Goal: Task Accomplishment & Management: Use online tool/utility

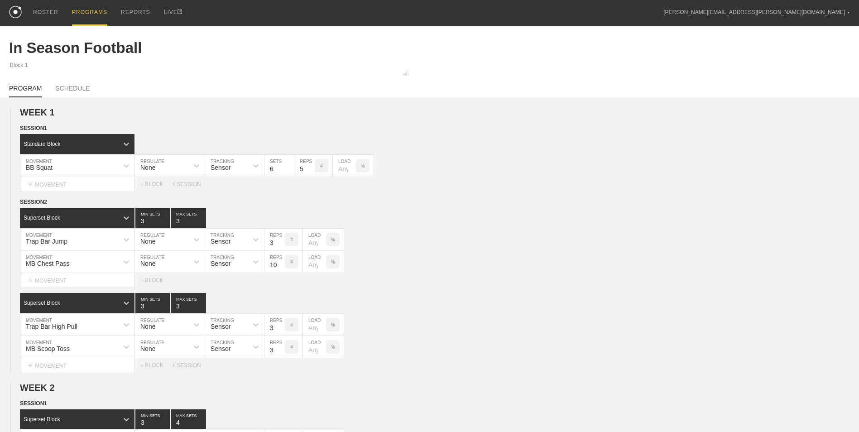
click at [87, 12] on div "PROGRAMS" at bounding box center [89, 13] width 35 height 26
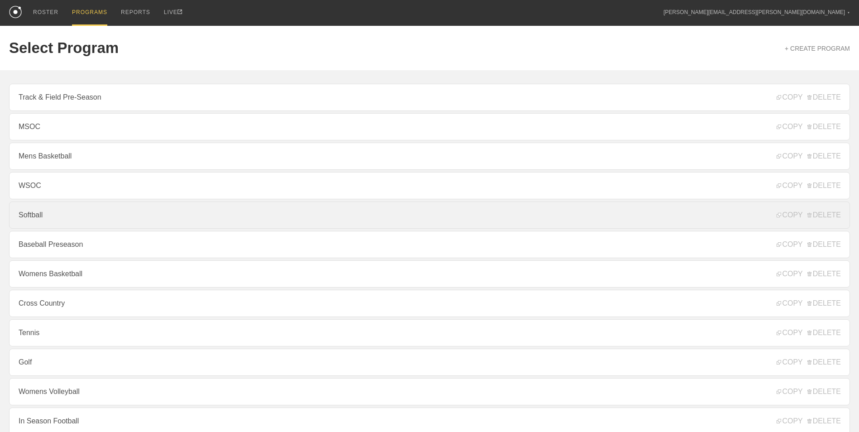
scroll to position [45, 0]
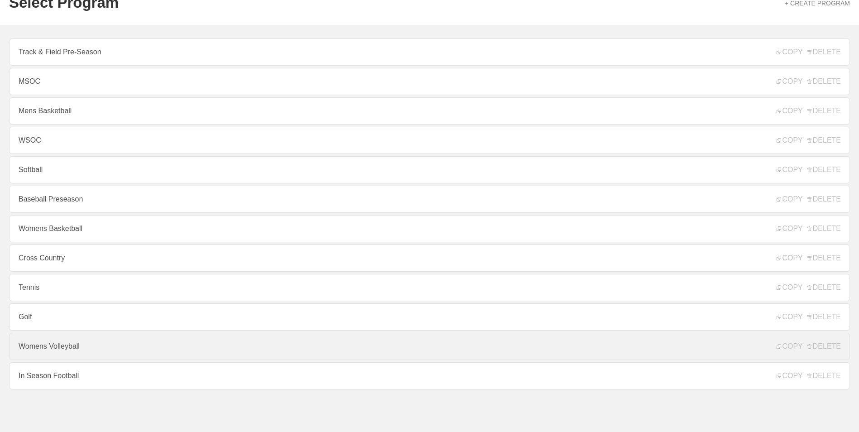
click at [147, 352] on link "Womens Volleyball" at bounding box center [429, 346] width 841 height 27
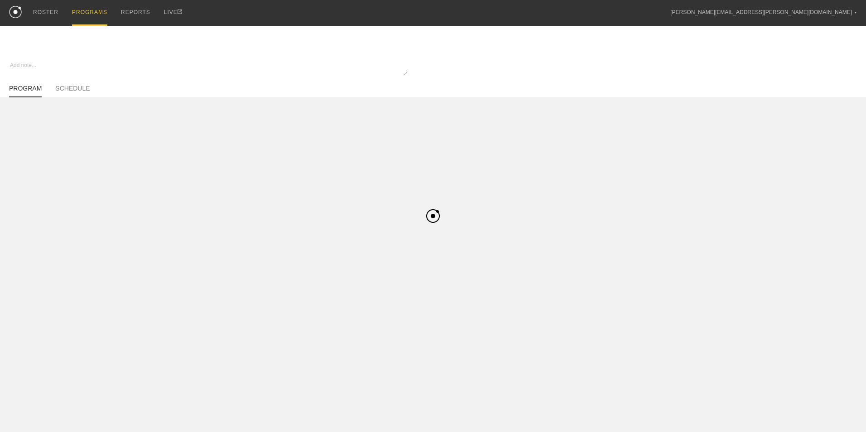
type textarea "x"
type input "Womens Volleyball"
type textarea "In Season"
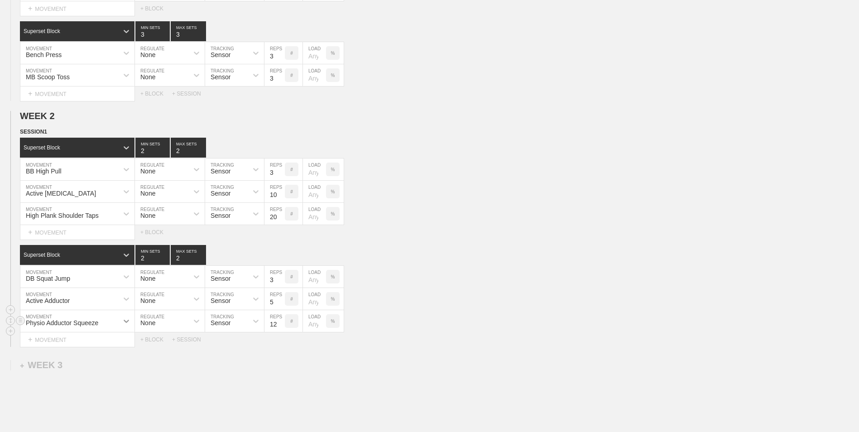
scroll to position [348, 0]
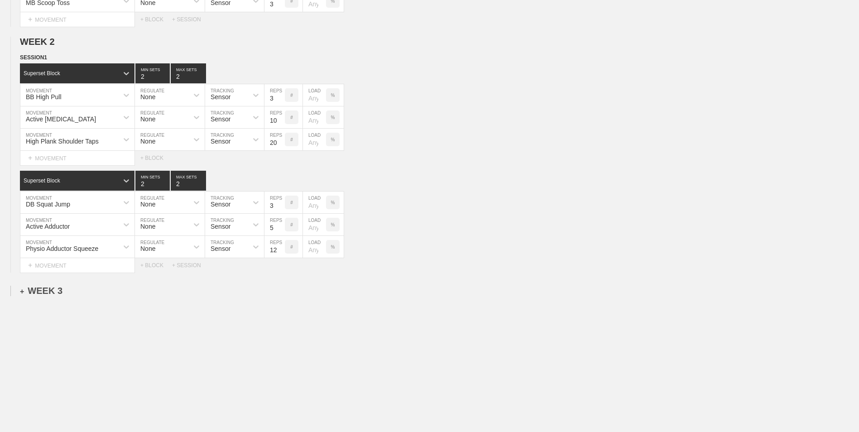
click at [57, 293] on div "+ WEEK 3" at bounding box center [41, 291] width 43 height 10
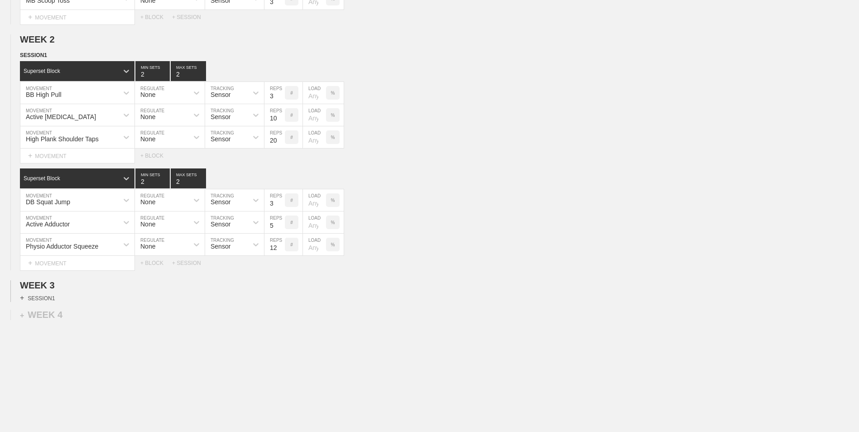
click at [43, 301] on div "+ SESSION 1" at bounding box center [37, 298] width 35 height 8
click at [85, 316] on div "+ BLOCK" at bounding box center [77, 314] width 114 height 14
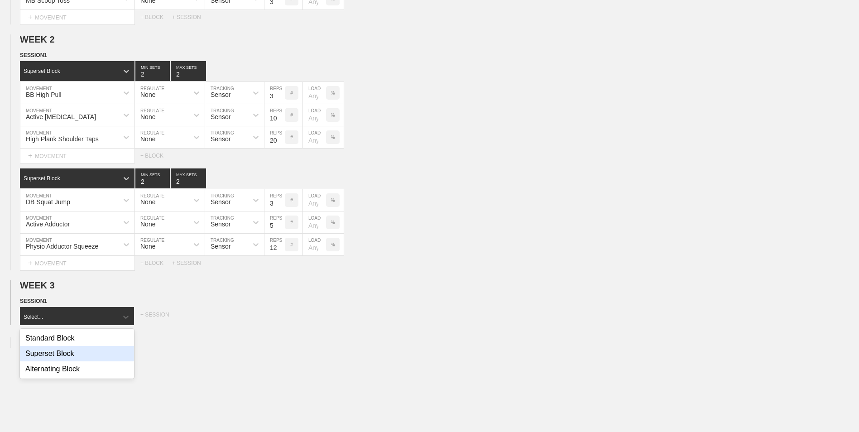
click at [86, 359] on div "Superset Block" at bounding box center [77, 353] width 114 height 15
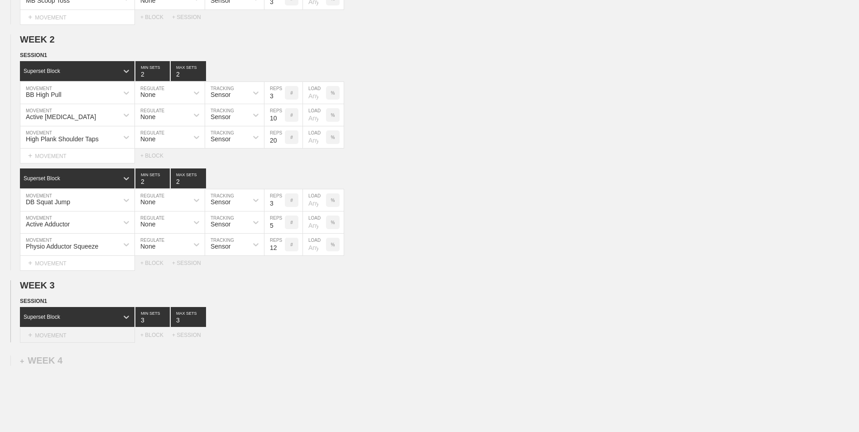
click at [78, 338] on div "+ MOVEMENT" at bounding box center [77, 335] width 115 height 15
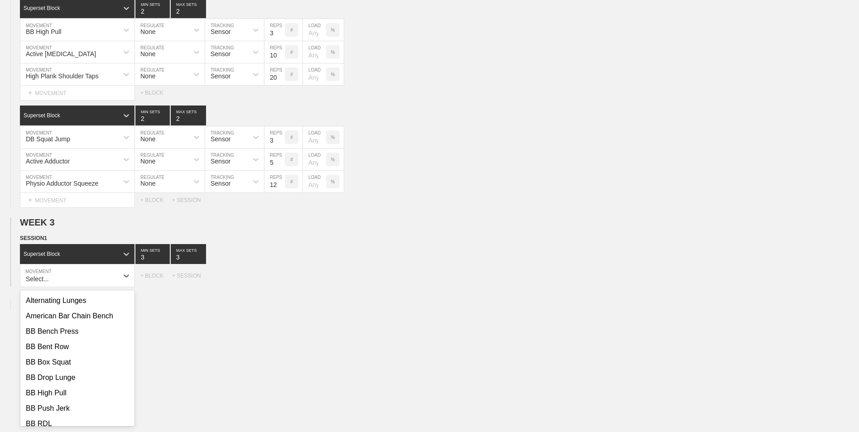
scroll to position [91, 0]
click at [74, 325] on div "BB Box Squat" at bounding box center [77, 316] width 114 height 15
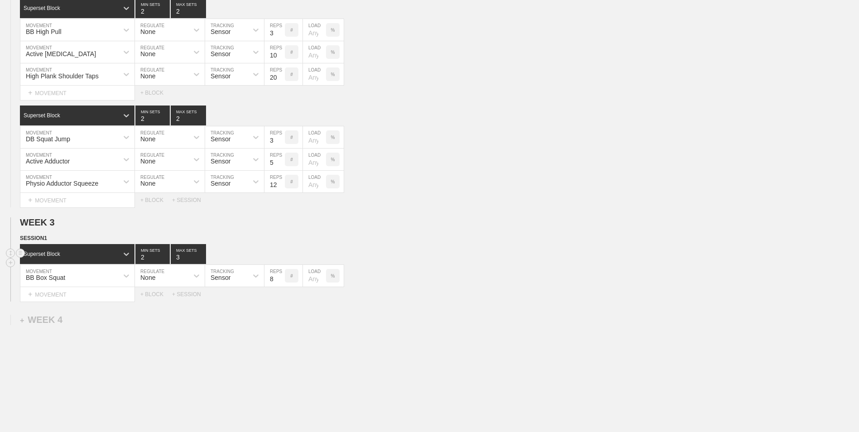
type input "2"
click at [164, 260] on input "2" at bounding box center [152, 254] width 34 height 20
type input "2"
click at [200, 260] on input "2" at bounding box center [188, 254] width 35 height 20
click at [280, 284] on input "7" at bounding box center [275, 276] width 20 height 22
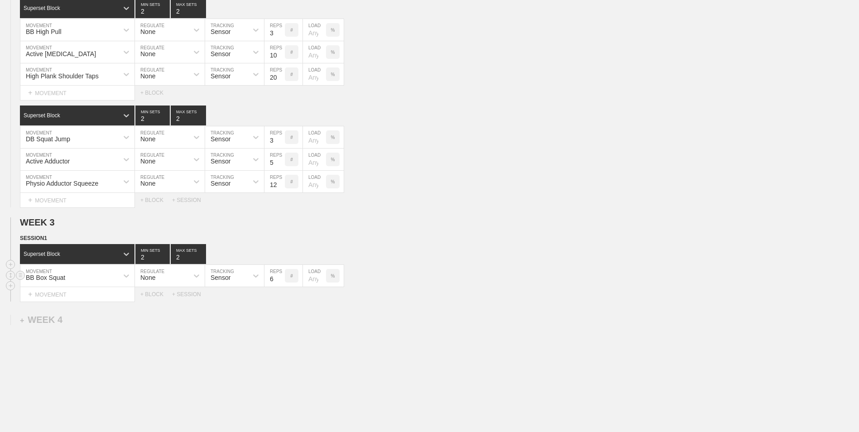
click at [280, 284] on input "6" at bounding box center [275, 276] width 20 height 22
click at [280, 284] on input "5" at bounding box center [275, 276] width 20 height 22
type input "4"
click at [280, 284] on input "4" at bounding box center [275, 276] width 20 height 22
click at [91, 302] on div "+ MOVEMENT" at bounding box center [77, 294] width 115 height 15
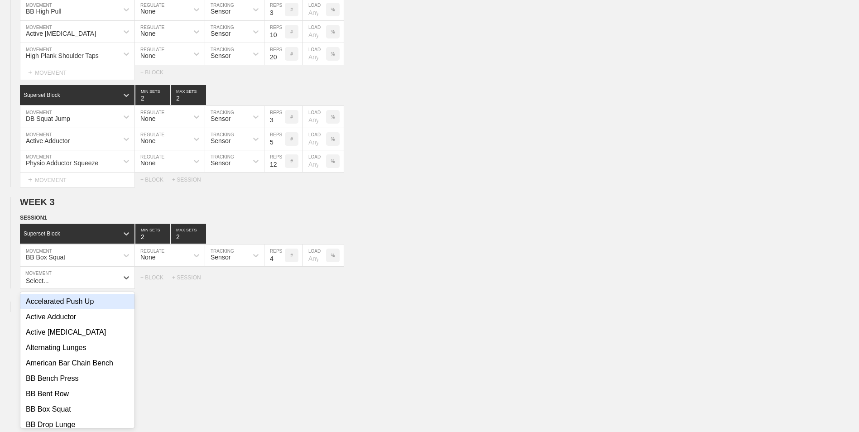
scroll to position [434, 0]
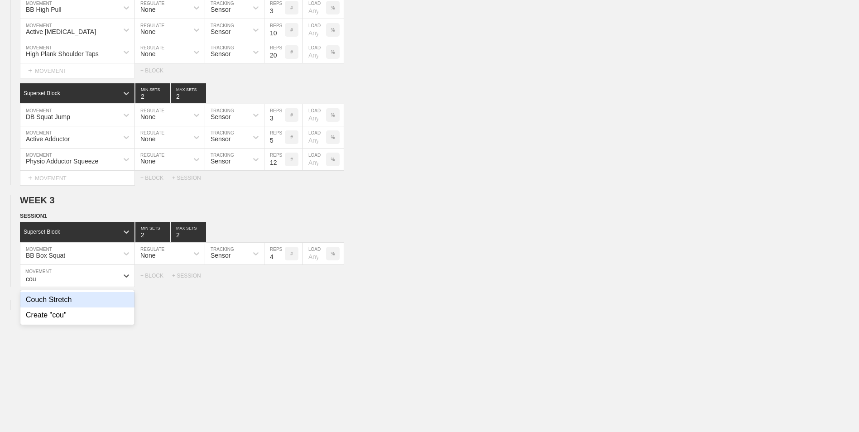
click at [93, 302] on div "Couch Stretch" at bounding box center [77, 299] width 114 height 15
type input "cou"
click at [283, 279] on input "9" at bounding box center [275, 276] width 20 height 22
click at [283, 279] on input "10" at bounding box center [275, 276] width 20 height 22
click at [283, 279] on input "11" at bounding box center [275, 276] width 20 height 22
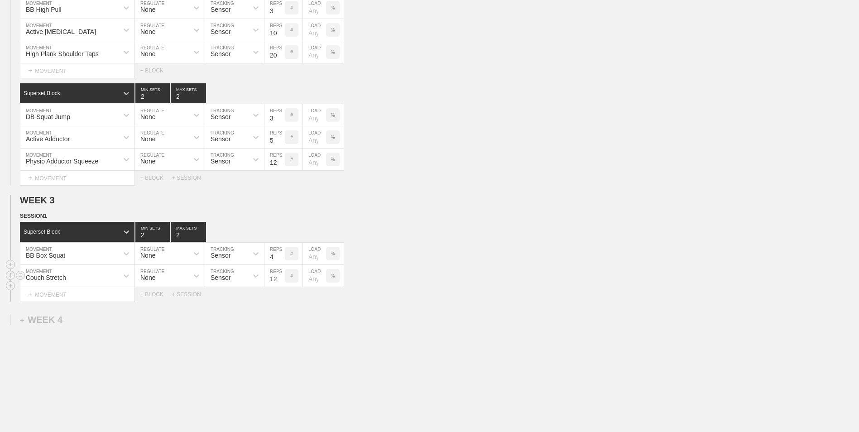
click at [283, 279] on input "12" at bounding box center [275, 276] width 20 height 22
click at [283, 279] on input "13" at bounding box center [275, 276] width 20 height 22
click at [283, 279] on input "14" at bounding box center [275, 276] width 20 height 22
click at [283, 279] on input "15" at bounding box center [275, 276] width 20 height 22
click at [283, 279] on input "16" at bounding box center [275, 276] width 20 height 22
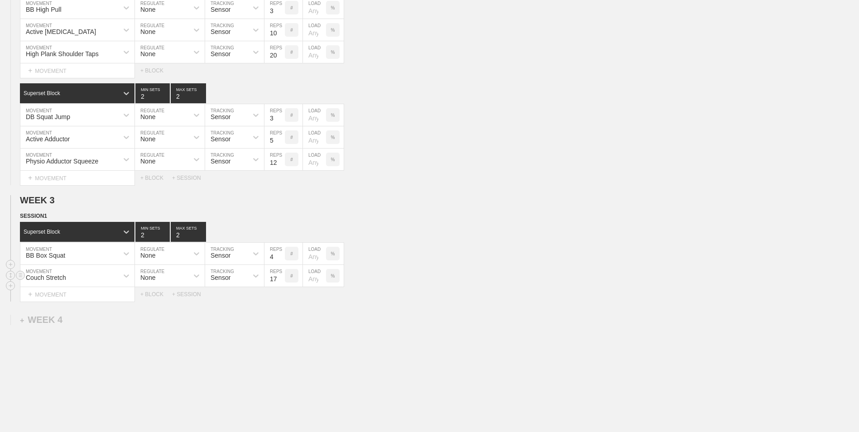
click at [283, 279] on input "17" at bounding box center [275, 276] width 20 height 22
click at [283, 279] on input "18" at bounding box center [275, 276] width 20 height 22
click at [283, 279] on input "19" at bounding box center [275, 276] width 20 height 22
type input "20"
click at [283, 279] on input "20" at bounding box center [275, 276] width 20 height 22
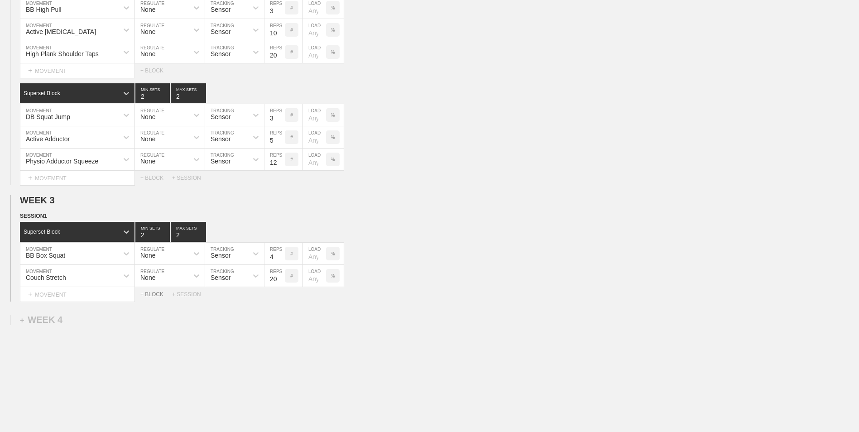
click at [157, 298] on div "+ BLOCK" at bounding box center [156, 294] width 32 height 6
click at [92, 321] on div "Standard Block" at bounding box center [69, 317] width 98 height 8
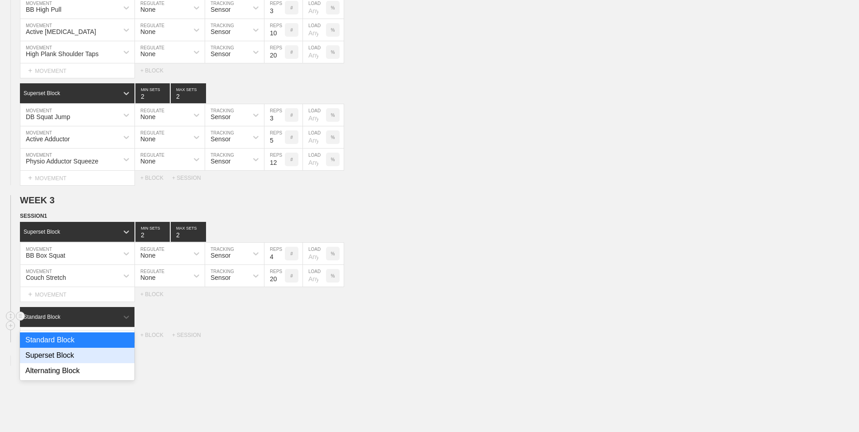
click at [87, 357] on div "Superset Block" at bounding box center [77, 355] width 115 height 15
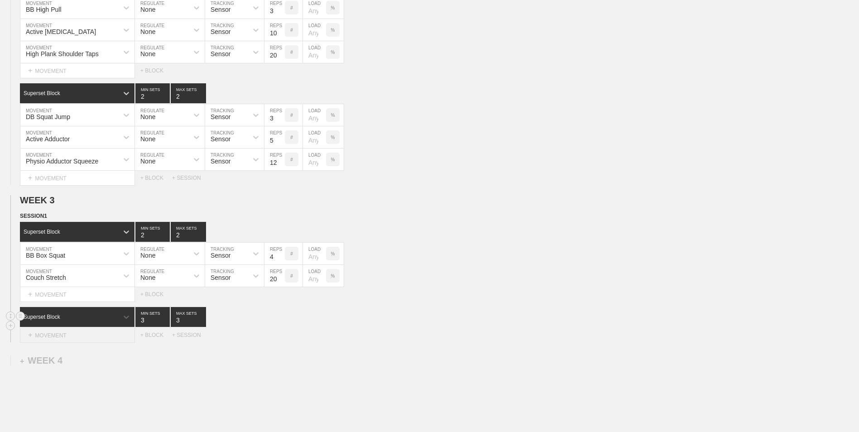
click at [76, 342] on div "+ MOVEMENT" at bounding box center [77, 335] width 115 height 15
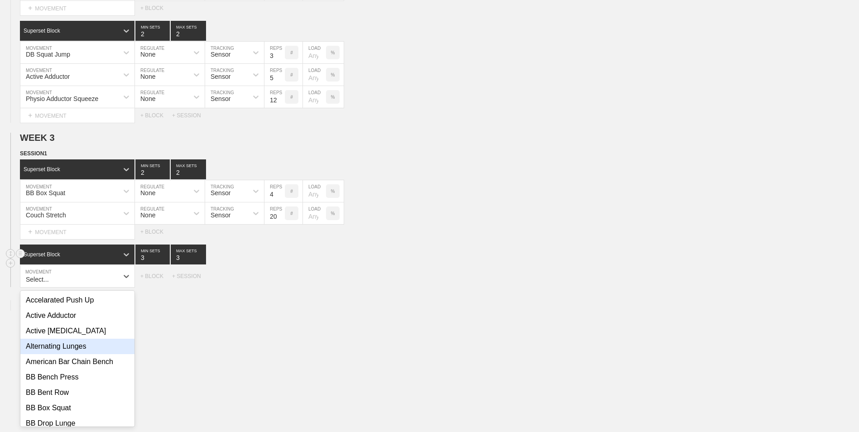
scroll to position [496, 0]
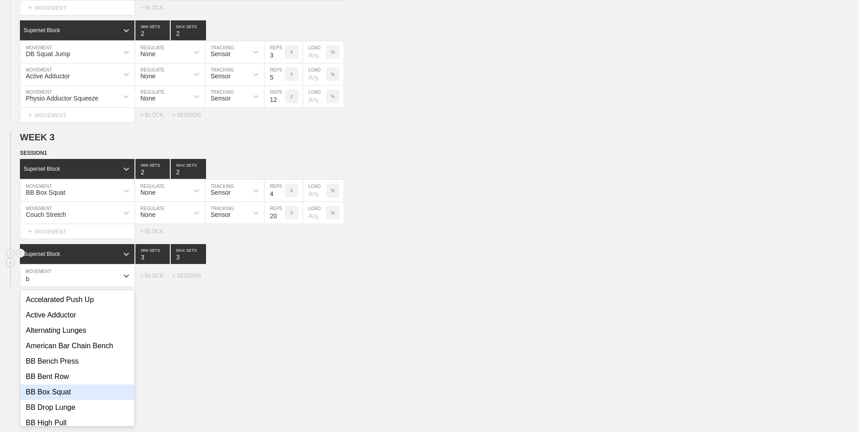
click at [83, 400] on div "BB Box Squat" at bounding box center [77, 392] width 114 height 15
type input "b"
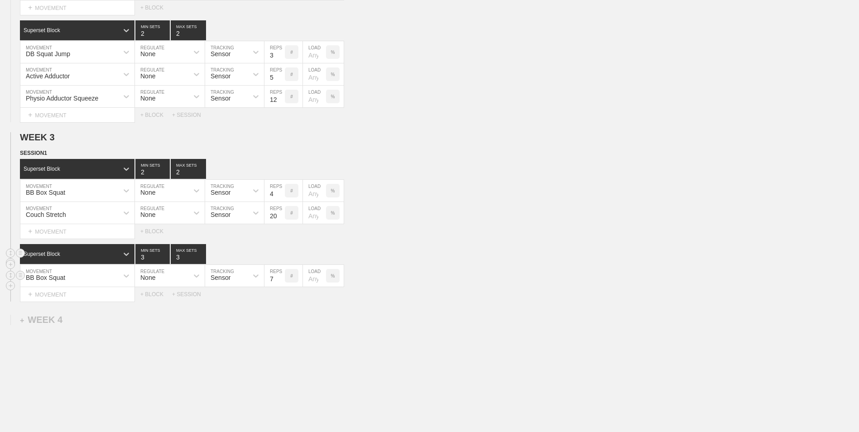
click at [279, 282] on input "7" at bounding box center [275, 276] width 20 height 22
click at [279, 282] on input "6" at bounding box center [275, 276] width 20 height 22
click at [279, 282] on input "5" at bounding box center [275, 276] width 20 height 22
type input "4"
click at [279, 282] on input "4" at bounding box center [275, 276] width 20 height 22
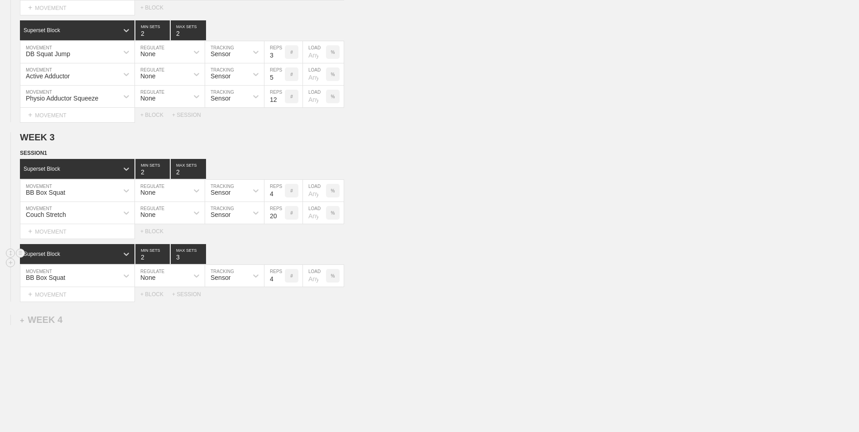
type input "2"
click at [166, 261] on input "2" at bounding box center [152, 254] width 34 height 20
type input "2"
click at [202, 260] on input "2" at bounding box center [188, 254] width 35 height 20
click at [96, 302] on div "+ MOVEMENT" at bounding box center [77, 294] width 115 height 15
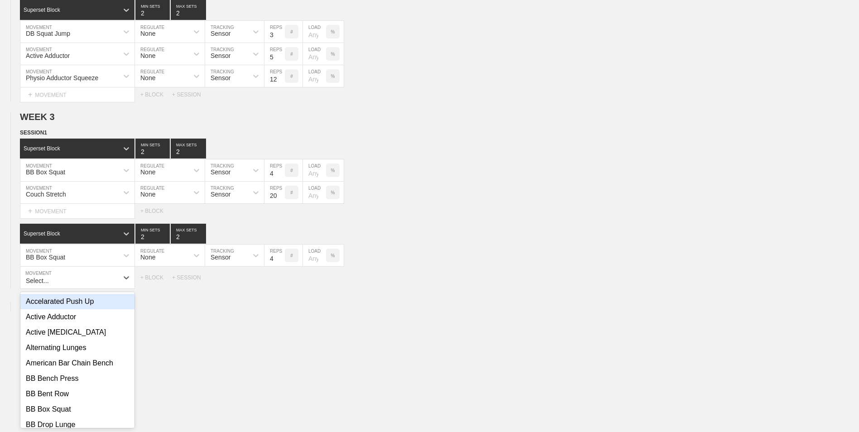
scroll to position [519, 0]
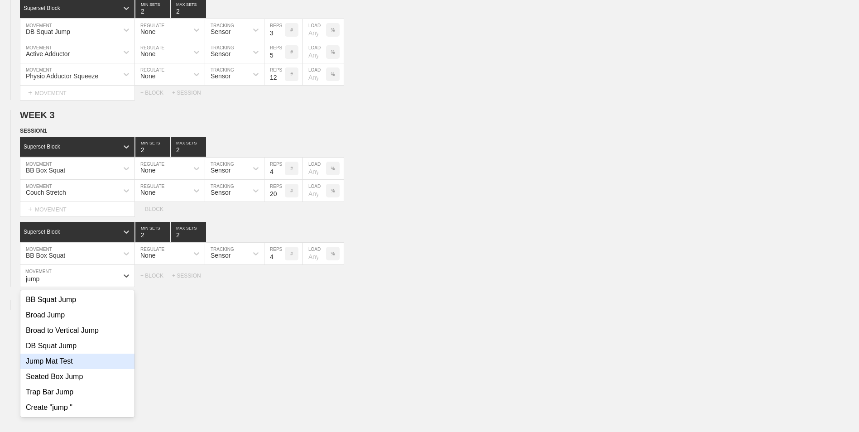
click at [68, 363] on div "Jump Mat Test" at bounding box center [77, 361] width 114 height 15
type input "jump"
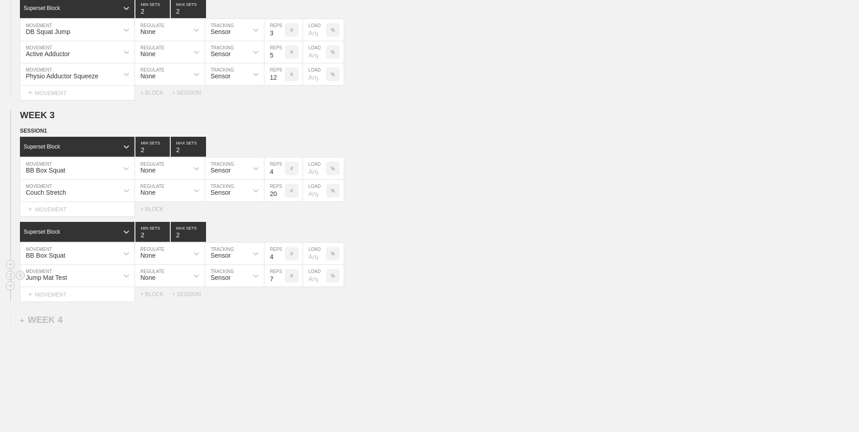
click at [282, 282] on input "7" at bounding box center [275, 276] width 20 height 22
click at [282, 282] on input "6" at bounding box center [275, 276] width 20 height 22
click at [282, 282] on input "5" at bounding box center [275, 276] width 20 height 22
click at [282, 282] on input "4" at bounding box center [275, 276] width 20 height 22
click at [282, 282] on input "3" at bounding box center [275, 276] width 20 height 22
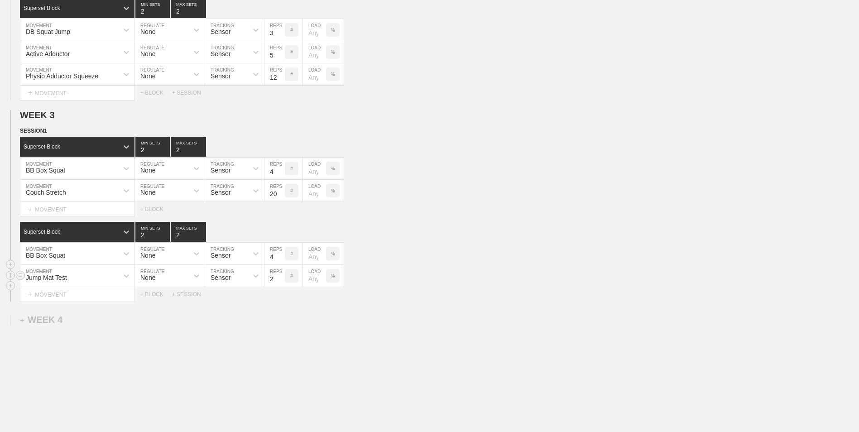
click at [282, 282] on input "2" at bounding box center [275, 276] width 20 height 22
type input "1"
click at [282, 282] on input "1" at bounding box center [275, 276] width 20 height 22
click at [283, 319] on div "WEEK 1 DUPLICATE DELETE SESSION 1 Standard Block DUPLICATE INSERT MOVEMENT AFTE…" at bounding box center [429, 20] width 859 height 882
click at [154, 300] on div "Select... MOVEMENT + MOVEMENT + BLOCK + SESSION" at bounding box center [429, 294] width 859 height 14
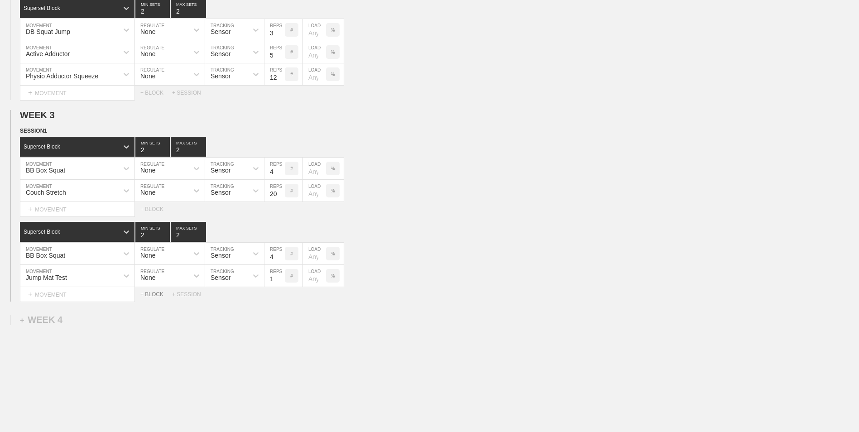
click at [153, 296] on div "+ BLOCK" at bounding box center [156, 294] width 32 height 6
click at [93, 312] on div "Standard Block" at bounding box center [77, 317] width 115 height 20
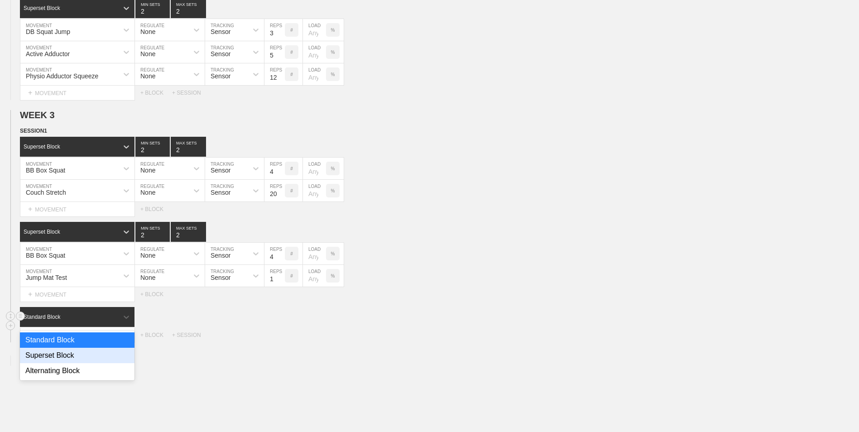
click at [87, 357] on div "Superset Block" at bounding box center [77, 355] width 115 height 15
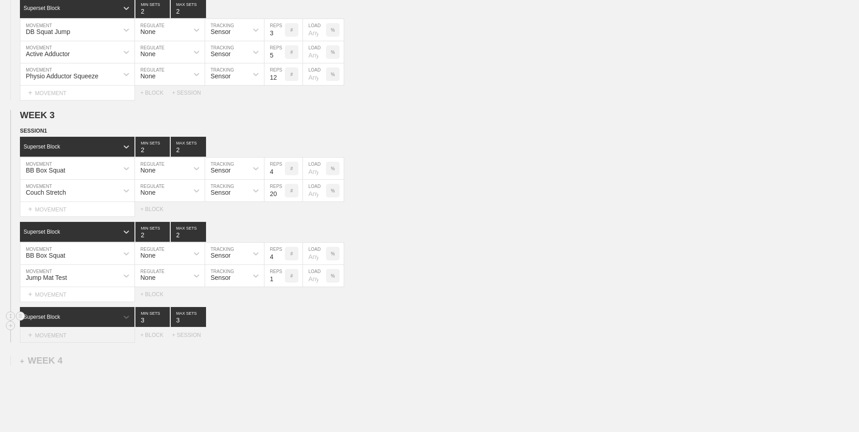
click at [86, 340] on div "+ MOVEMENT" at bounding box center [77, 335] width 115 height 15
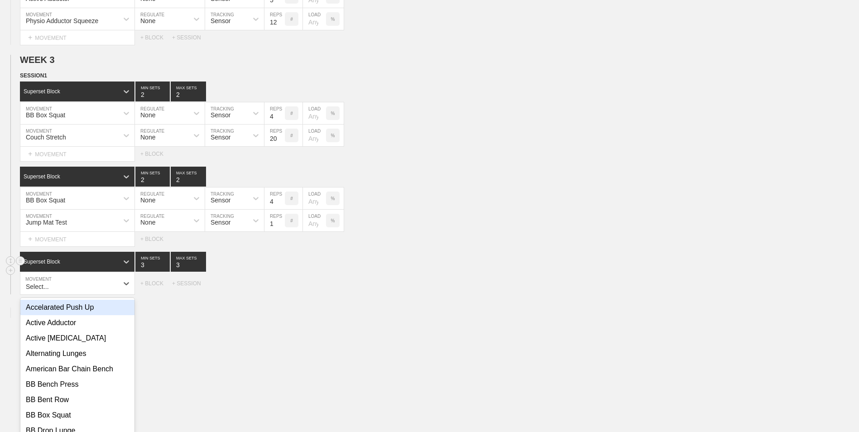
scroll to position [582, 0]
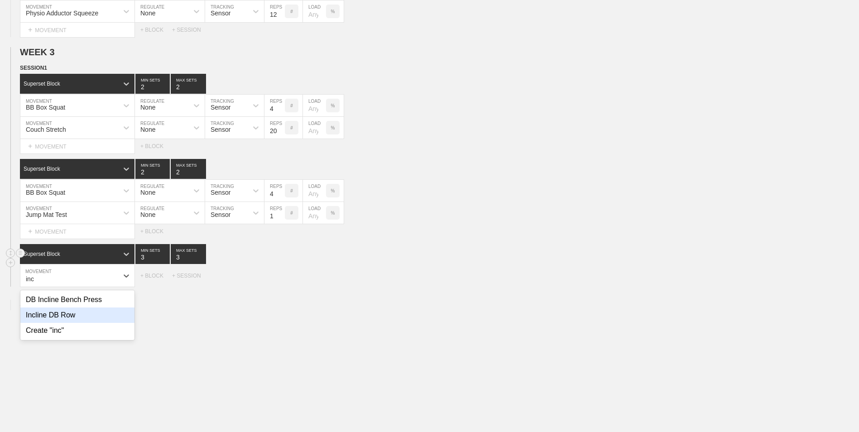
click at [77, 320] on div "Incline DB Row" at bounding box center [77, 315] width 114 height 15
type input "inc"
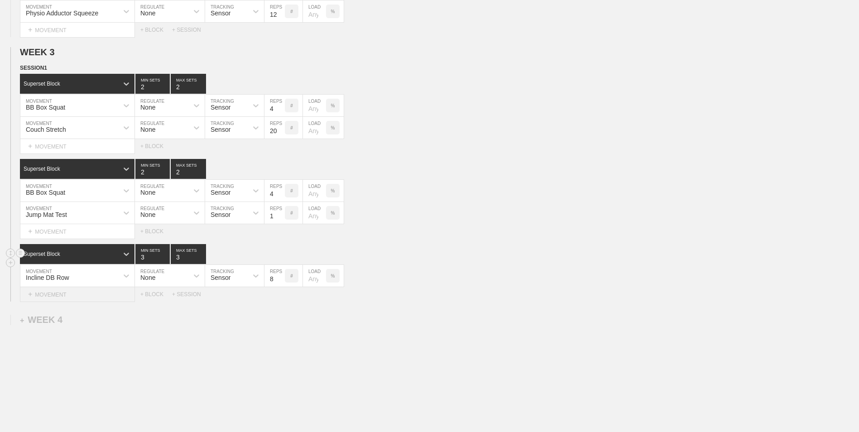
click at [85, 298] on div "+ MOVEMENT" at bounding box center [77, 294] width 115 height 15
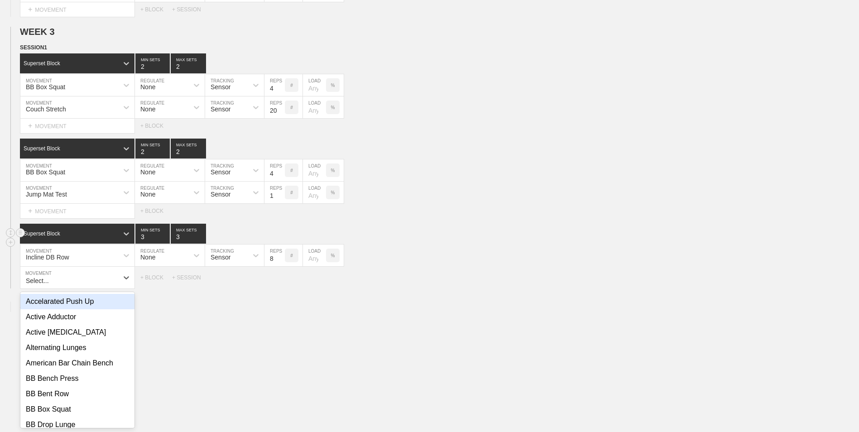
scroll to position [604, 0]
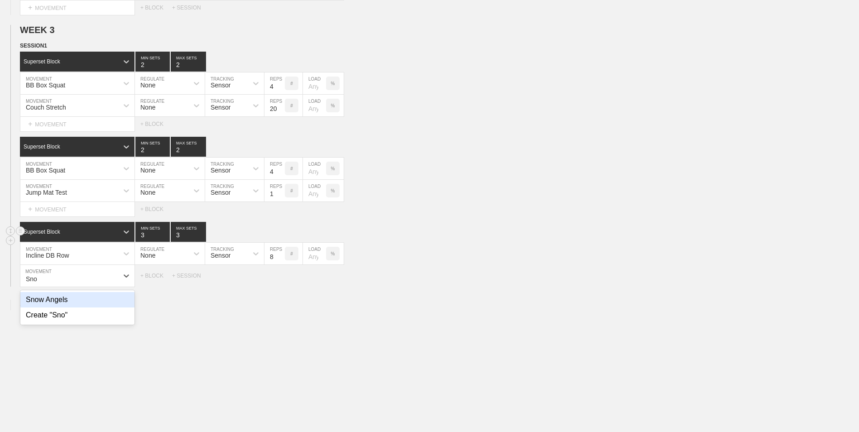
click at [85, 298] on div "Snow Angels" at bounding box center [77, 299] width 114 height 15
type input "Sno"
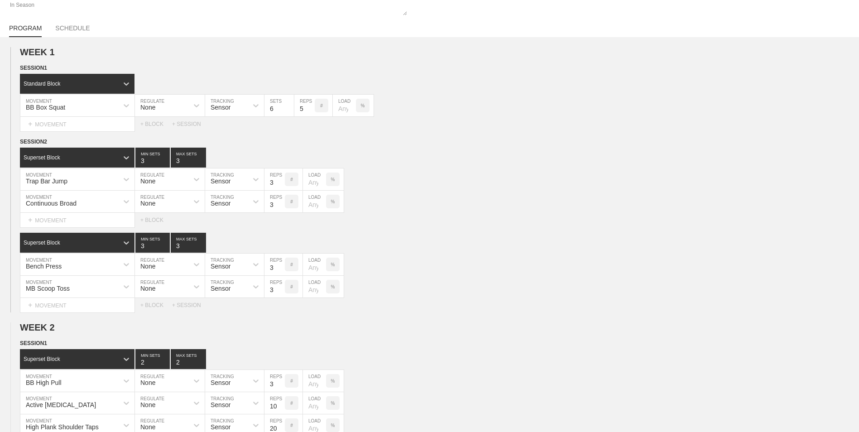
scroll to position [0, 0]
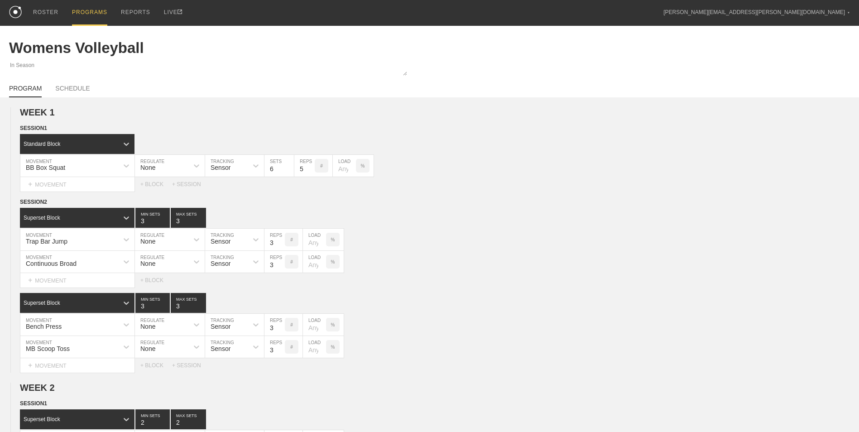
click at [84, 13] on div "PROGRAMS" at bounding box center [89, 13] width 35 height 26
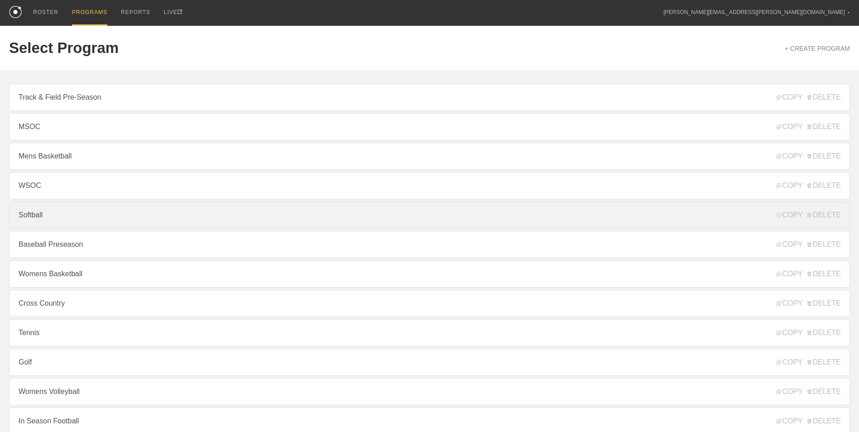
click at [75, 211] on link "Softball" at bounding box center [429, 215] width 841 height 27
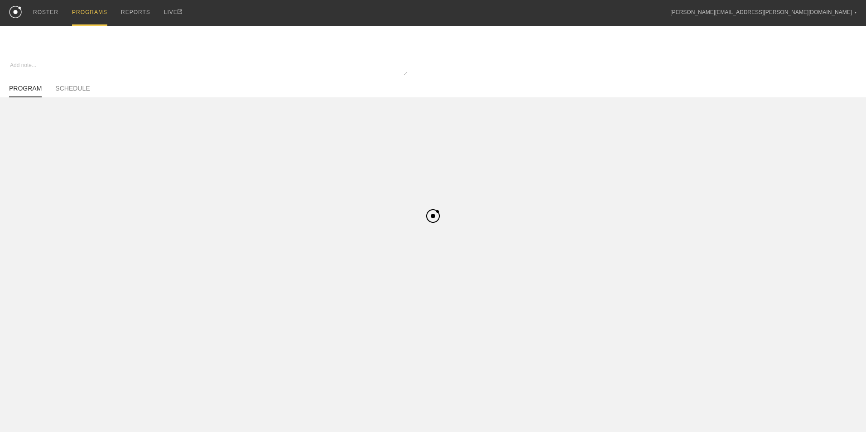
type textarea "x"
type input "Softball"
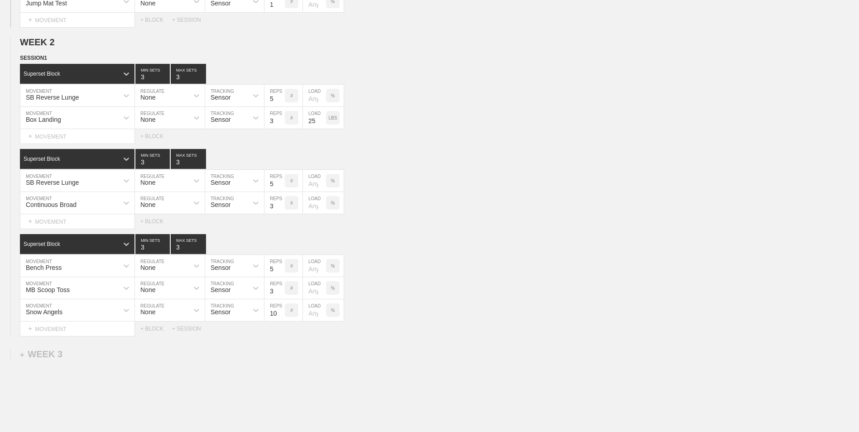
scroll to position [337, 0]
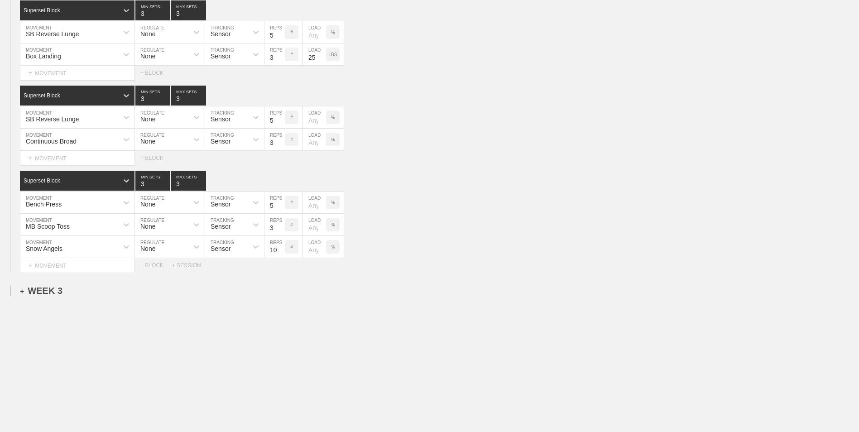
click at [38, 289] on div "+ WEEK 3" at bounding box center [41, 291] width 43 height 10
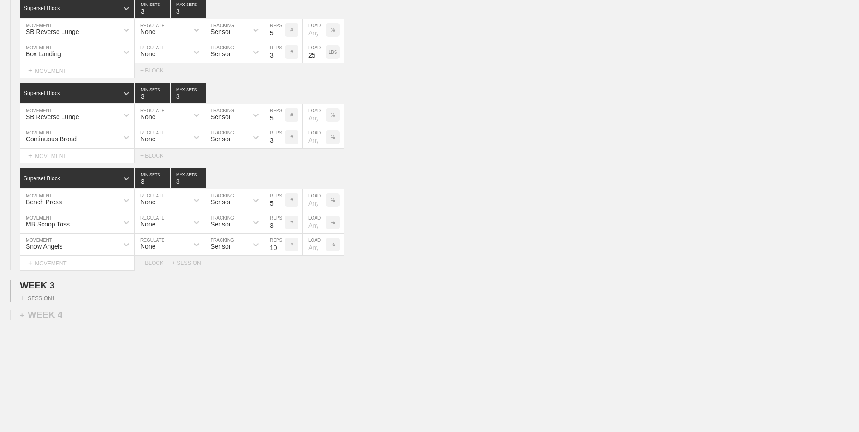
click at [44, 296] on div "+ SESSION 1" at bounding box center [429, 296] width 859 height 11
click at [44, 297] on div "+ SESSION 1" at bounding box center [37, 298] width 35 height 8
click at [52, 318] on div "+ BLOCK" at bounding box center [77, 314] width 114 height 14
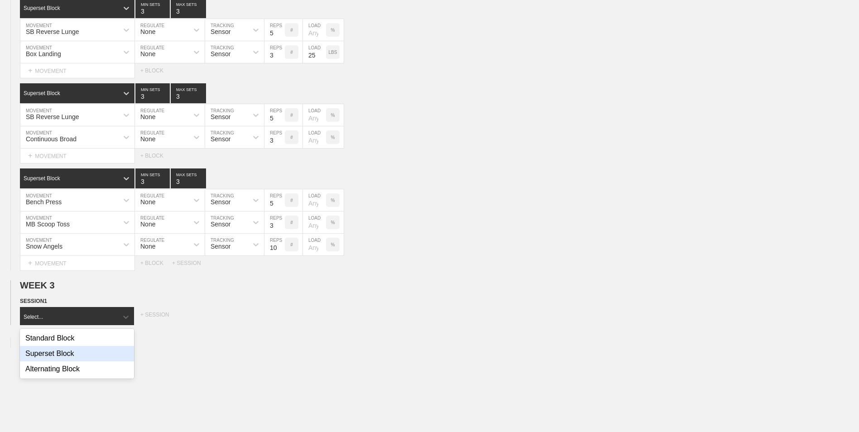
click at [57, 358] on div "Superset Block" at bounding box center [77, 353] width 114 height 15
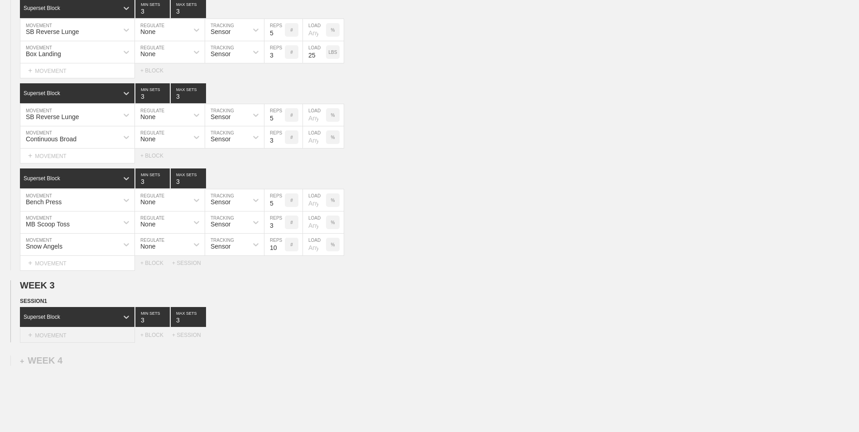
click at [100, 337] on div "+ MOVEMENT" at bounding box center [77, 335] width 115 height 15
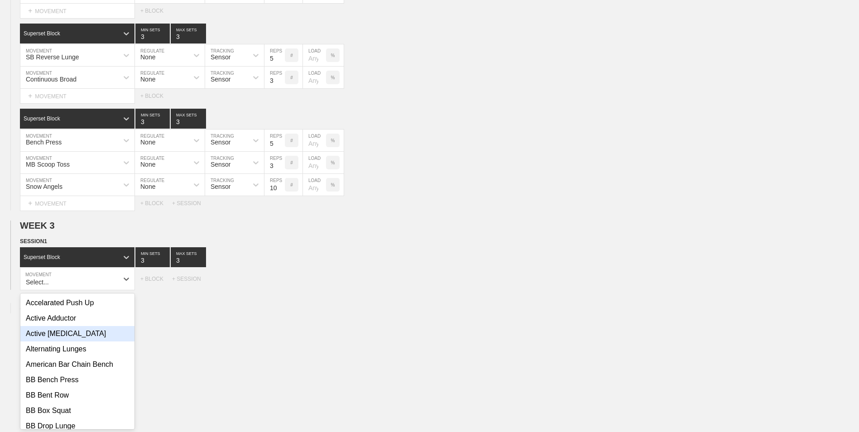
scroll to position [400, 0]
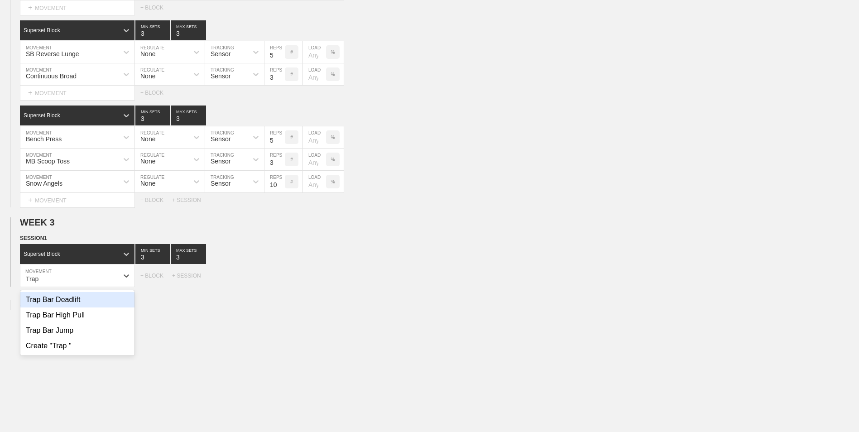
click at [107, 298] on div "Trap Bar Deadlift" at bounding box center [77, 299] width 114 height 15
type input "Trap"
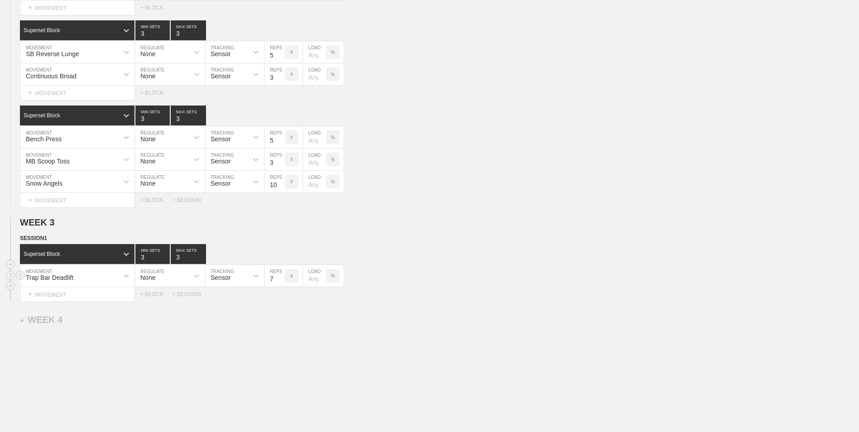
click at [281, 284] on input "7" at bounding box center [275, 276] width 20 height 22
click at [281, 284] on input "6" at bounding box center [275, 276] width 20 height 22
type input "5"
click at [281, 284] on input "5" at bounding box center [275, 276] width 20 height 22
click at [77, 298] on div "+ MOVEMENT" at bounding box center [77, 294] width 115 height 15
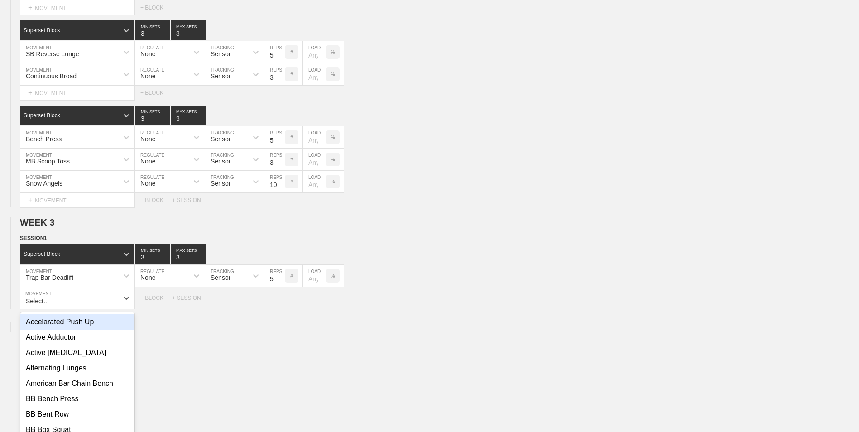
scroll to position [423, 0]
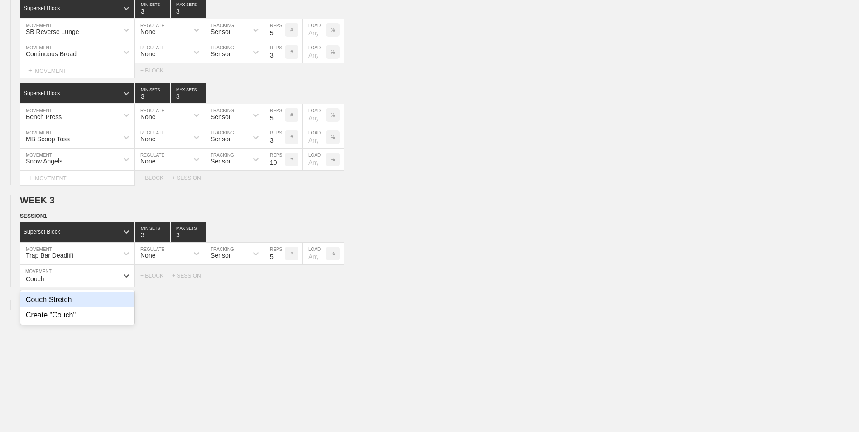
click at [77, 298] on div "Couch Stretch" at bounding box center [77, 299] width 114 height 15
type input "Couch"
click at [280, 280] on input "9" at bounding box center [275, 276] width 20 height 22
click at [280, 280] on input "10" at bounding box center [275, 276] width 20 height 22
click at [280, 280] on input "11" at bounding box center [275, 276] width 20 height 22
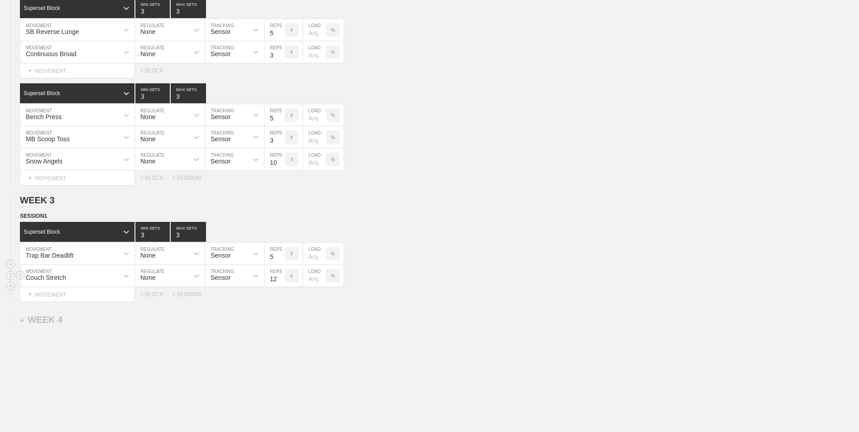
click at [280, 280] on input "12" at bounding box center [275, 276] width 20 height 22
click at [280, 280] on input "13" at bounding box center [275, 276] width 20 height 22
click at [280, 280] on input "14" at bounding box center [275, 276] width 20 height 22
click at [280, 280] on input "15" at bounding box center [275, 276] width 20 height 22
click at [280, 280] on input "16" at bounding box center [275, 276] width 20 height 22
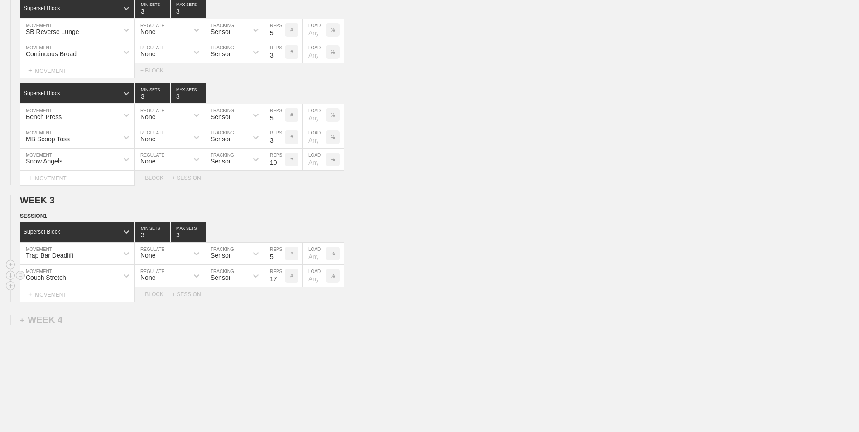
click at [280, 280] on input "17" at bounding box center [275, 276] width 20 height 22
click at [280, 280] on input "18" at bounding box center [275, 276] width 20 height 22
click at [280, 280] on input "19" at bounding box center [275, 276] width 20 height 22
type input "20"
click at [280, 280] on input "20" at bounding box center [275, 276] width 20 height 22
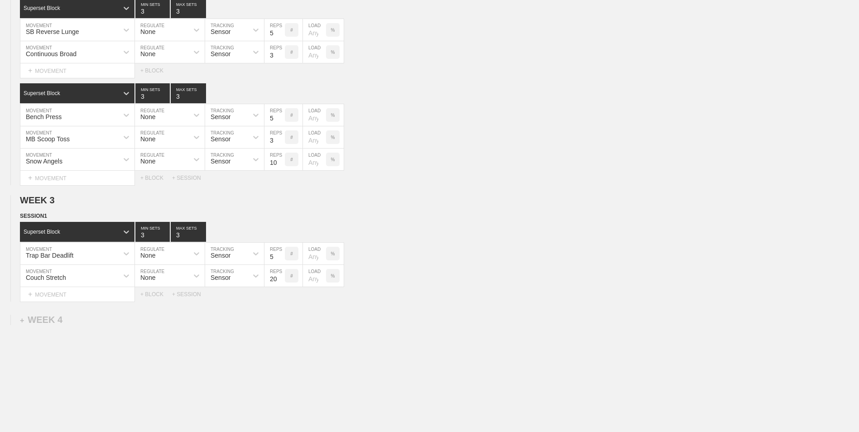
click at [149, 293] on div "Select... MOVEMENT + MOVEMENT + BLOCK + SESSION" at bounding box center [429, 294] width 859 height 14
click at [160, 297] on div "+ BLOCK" at bounding box center [156, 294] width 32 height 6
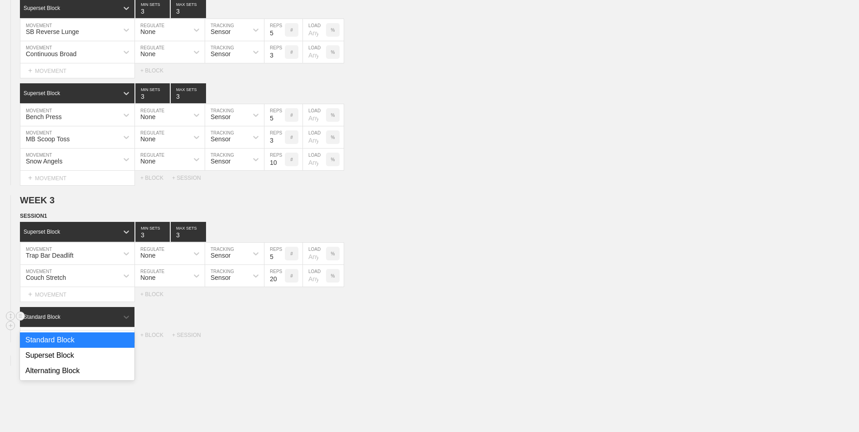
click at [81, 317] on div "Standard Block" at bounding box center [69, 317] width 98 height 8
click at [70, 357] on div "Superset Block" at bounding box center [77, 355] width 115 height 15
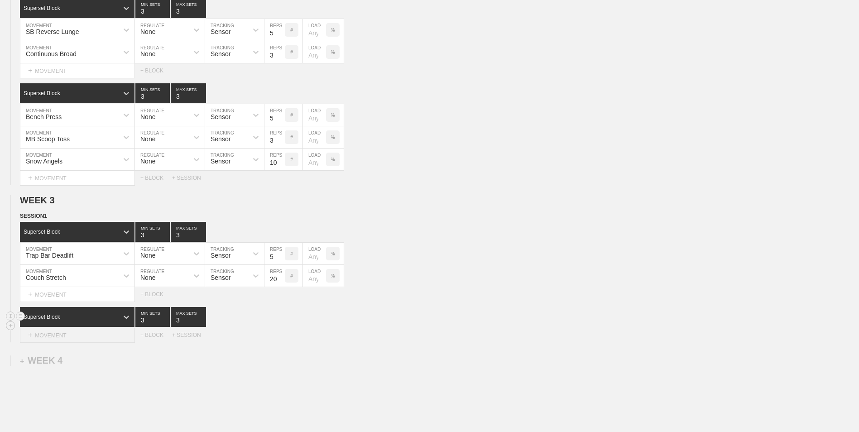
click at [63, 342] on div "+ MOVEMENT" at bounding box center [77, 335] width 115 height 15
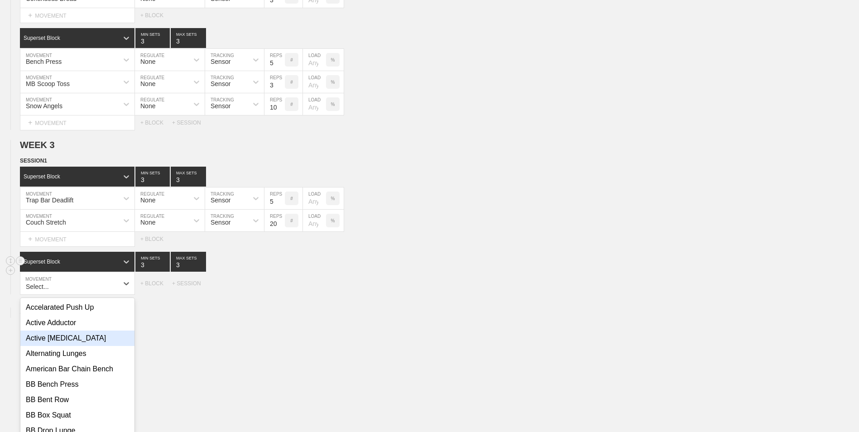
scroll to position [486, 0]
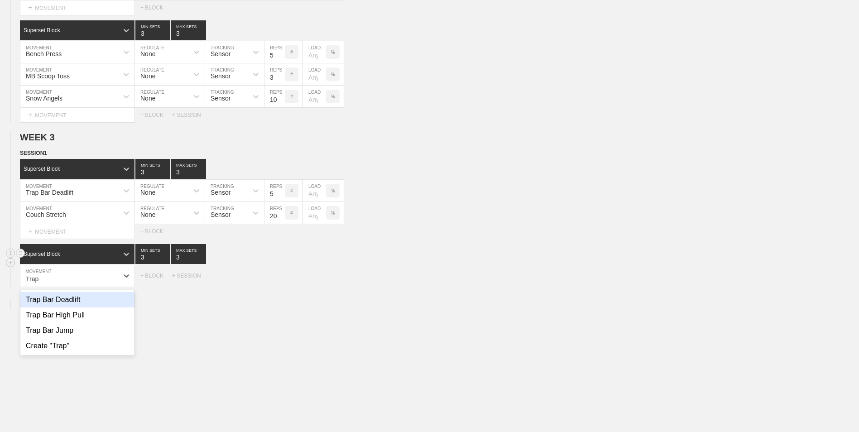
click at [90, 308] on div "Trap Bar Deadlift" at bounding box center [77, 299] width 114 height 15
type input "Trap"
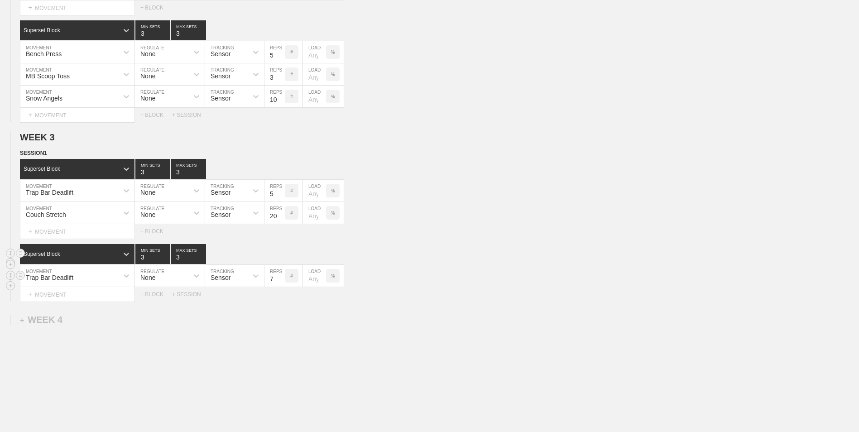
click at [280, 282] on input "7" at bounding box center [275, 276] width 20 height 22
click at [280, 282] on input "6" at bounding box center [275, 276] width 20 height 22
click at [280, 282] on input "5" at bounding box center [275, 276] width 20 height 22
click at [280, 282] on input "4" at bounding box center [275, 276] width 20 height 22
type input "5"
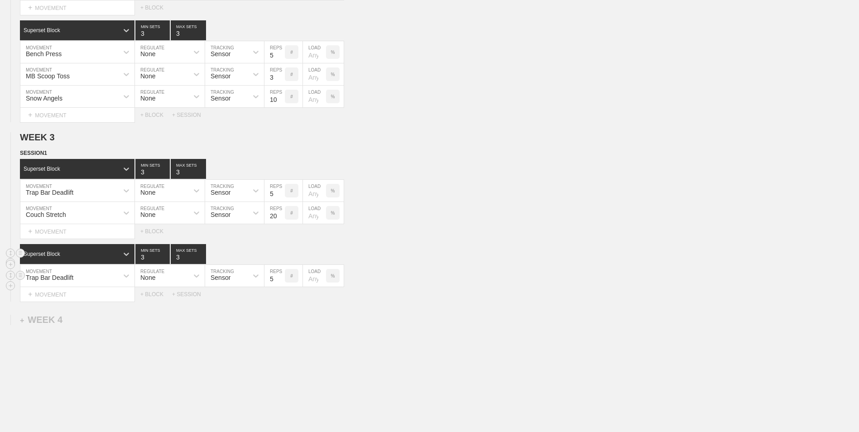
click at [280, 279] on input "5" at bounding box center [275, 276] width 20 height 22
click at [92, 294] on div "+ MOVEMENT" at bounding box center [77, 294] width 115 height 15
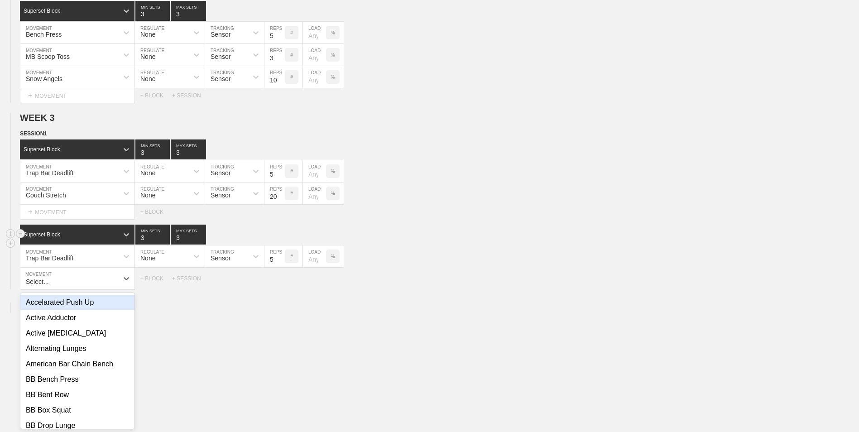
scroll to position [508, 0]
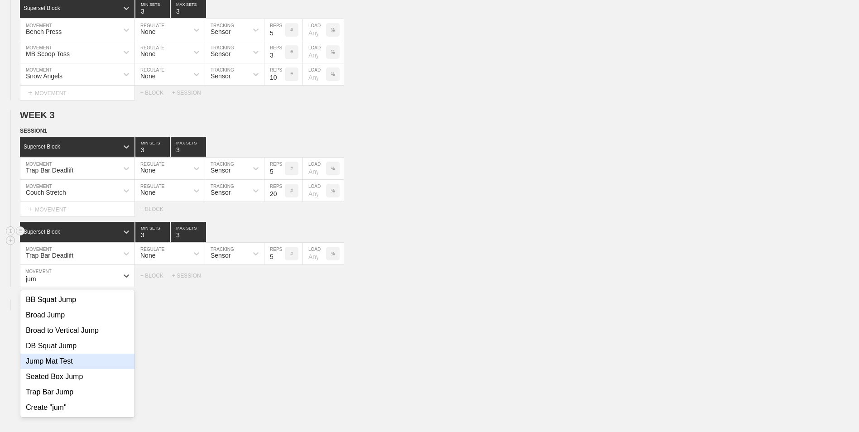
click at [87, 367] on div "Jump Mat Test" at bounding box center [77, 361] width 114 height 15
type input "jum"
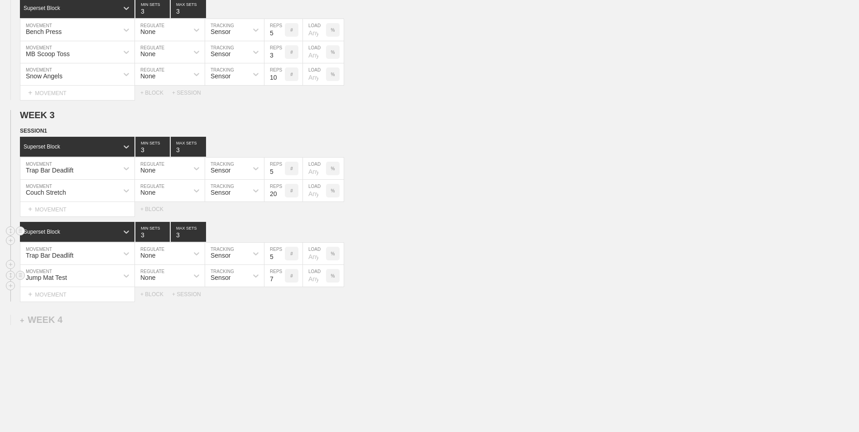
click at [280, 283] on input "7" at bounding box center [275, 276] width 20 height 22
click at [280, 283] on input "6" at bounding box center [275, 276] width 20 height 22
click at [280, 283] on input "5" at bounding box center [275, 276] width 20 height 22
click at [280, 283] on input "4" at bounding box center [275, 276] width 20 height 22
click at [280, 283] on input "3" at bounding box center [275, 276] width 20 height 22
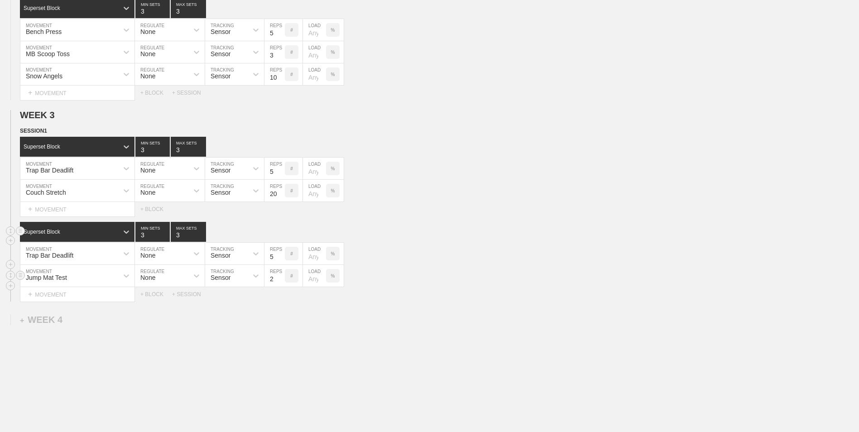
click at [280, 283] on input "2" at bounding box center [275, 276] width 20 height 22
type input "1"
click at [280, 283] on input "1" at bounding box center [275, 276] width 20 height 22
click at [151, 298] on div "+ BLOCK" at bounding box center [156, 294] width 32 height 6
click at [94, 320] on div "Standard Block" at bounding box center [69, 317] width 98 height 8
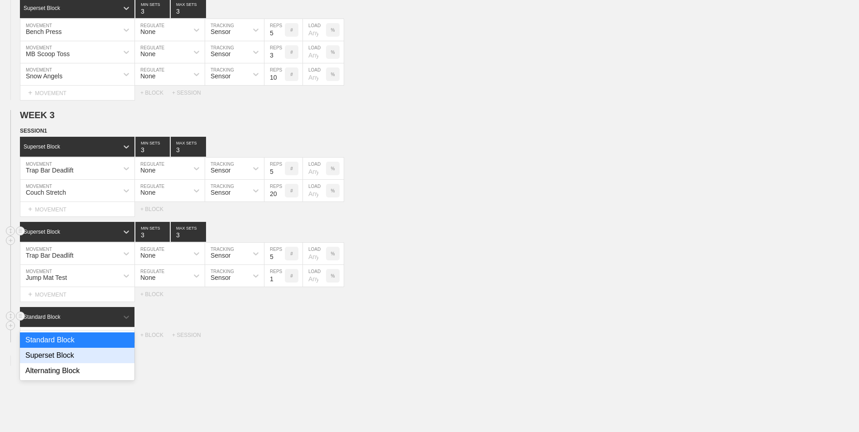
click at [81, 362] on div "Superset Block" at bounding box center [77, 355] width 115 height 15
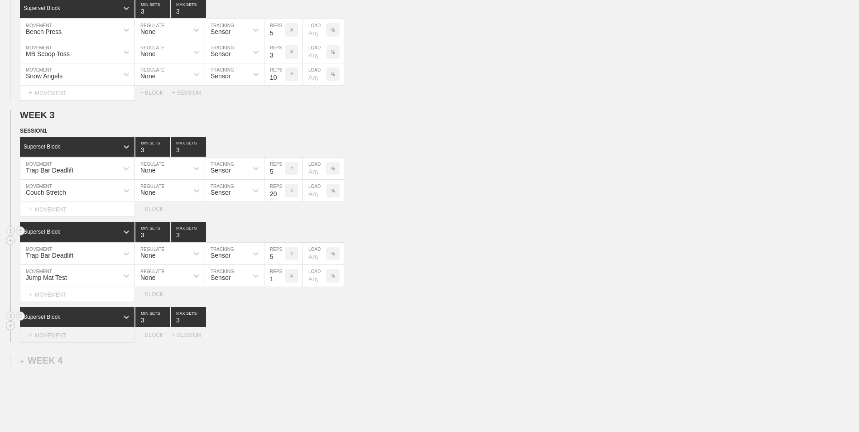
click at [68, 336] on div "+ MOVEMENT" at bounding box center [77, 335] width 115 height 15
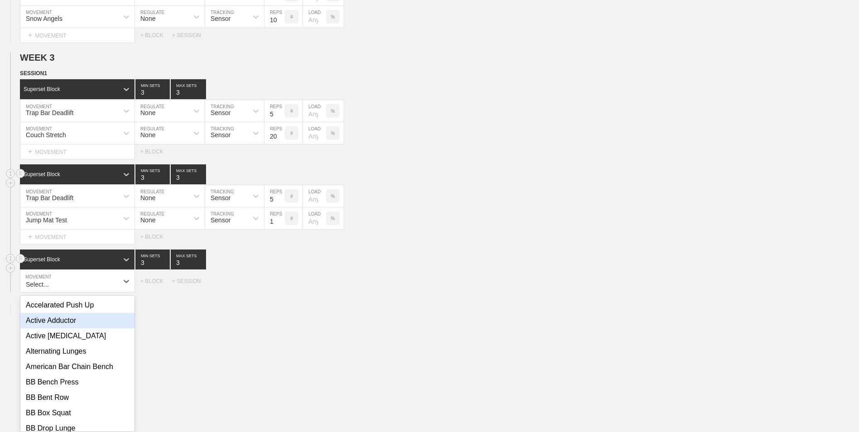
scroll to position [571, 0]
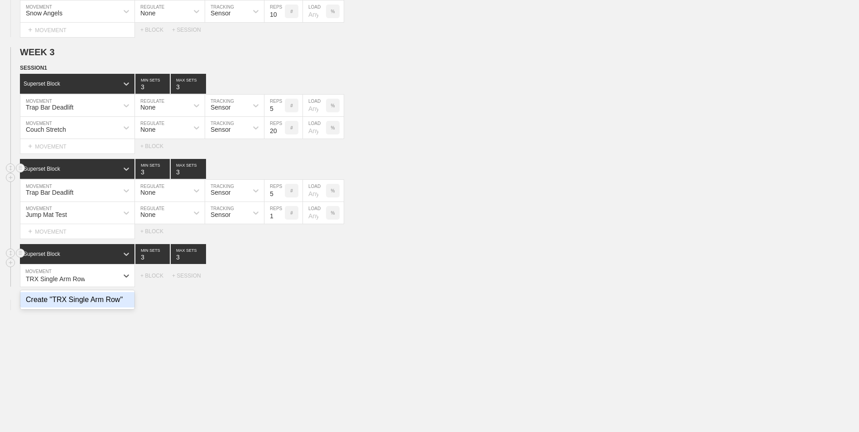
click at [83, 308] on div "Create "TRX Single Arm Row"" at bounding box center [77, 299] width 114 height 15
type input "TRX Single Arm Row"
click at [115, 297] on div "+ MOVEMENT" at bounding box center [77, 294] width 115 height 15
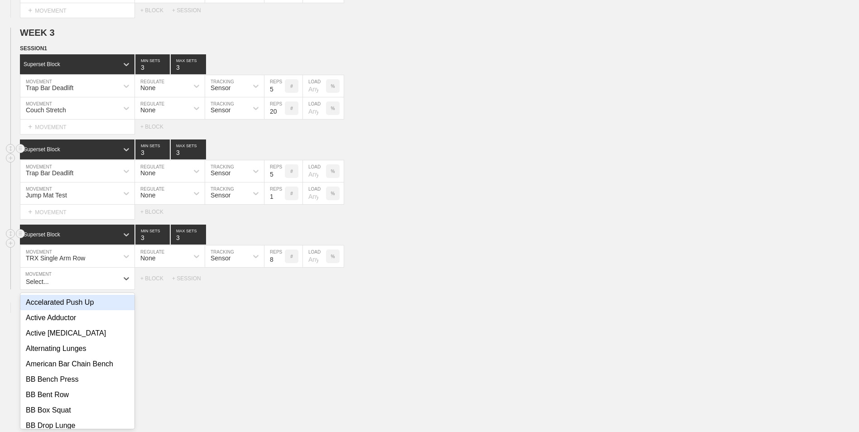
scroll to position [593, 0]
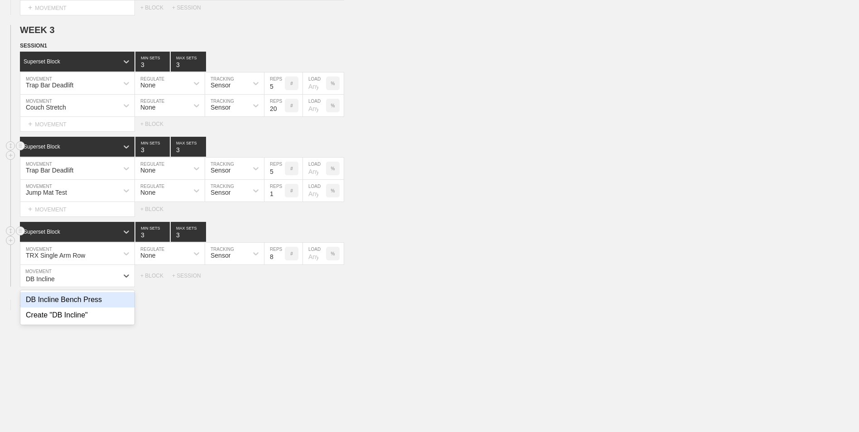
click at [115, 297] on div "DB Incline Bench Press" at bounding box center [77, 299] width 114 height 15
type input "DB Incline"
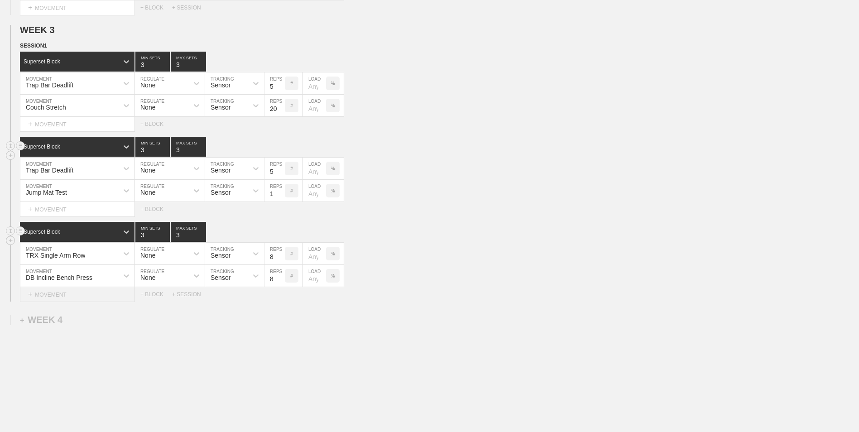
click at [126, 301] on div "+ MOVEMENT" at bounding box center [77, 294] width 115 height 15
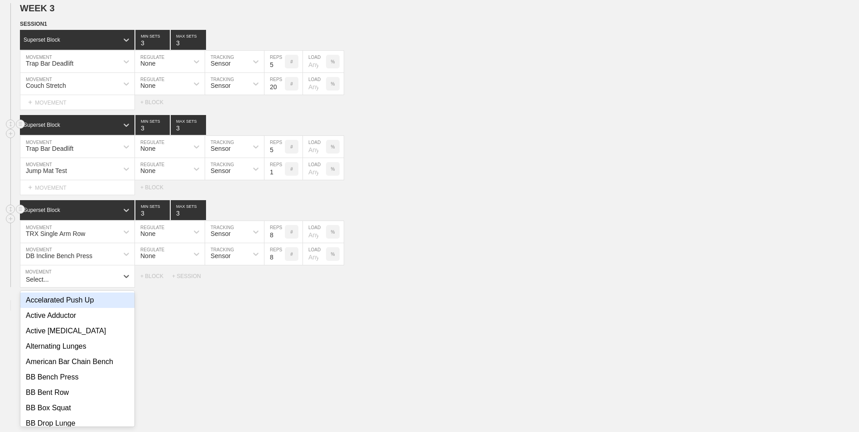
scroll to position [615, 0]
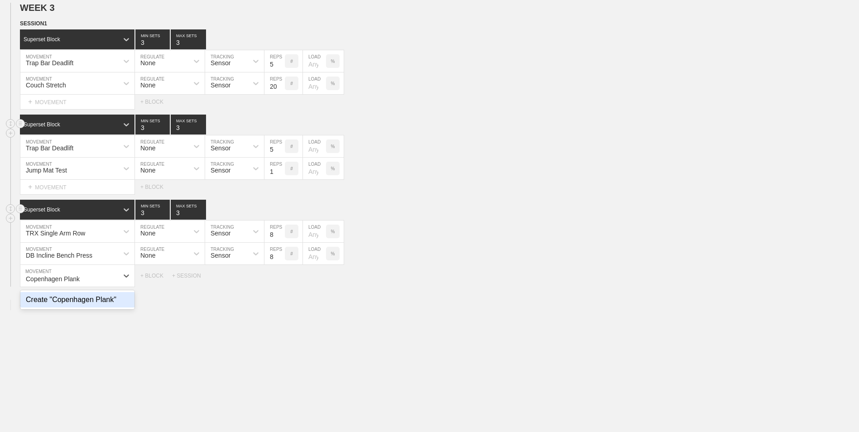
click at [126, 301] on div "Create "Copenhagen Plank"" at bounding box center [77, 299] width 114 height 15
type input "Copenhagen Plank"
click at [280, 279] on input "9" at bounding box center [275, 276] width 20 height 22
click at [280, 279] on input "10" at bounding box center [275, 276] width 20 height 22
click at [280, 279] on input "11" at bounding box center [275, 276] width 20 height 22
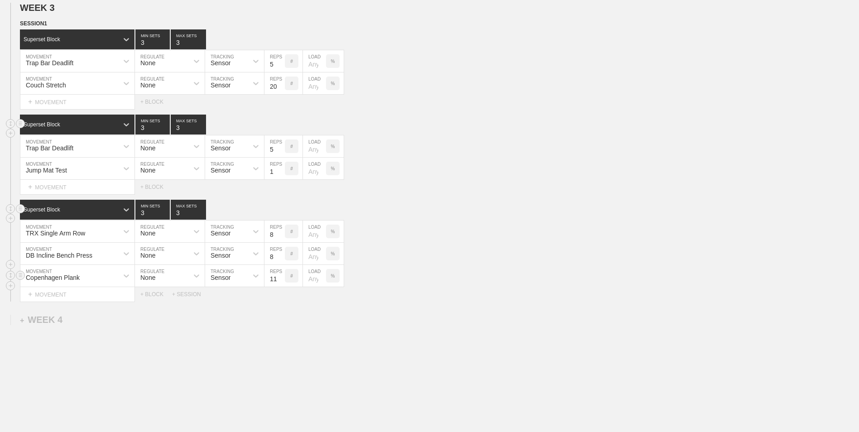
click at [280, 279] on input "12" at bounding box center [275, 276] width 20 height 22
click at [280, 283] on input "11" at bounding box center [275, 276] width 20 height 22
type input "10"
click at [280, 283] on input "10" at bounding box center [275, 276] width 20 height 22
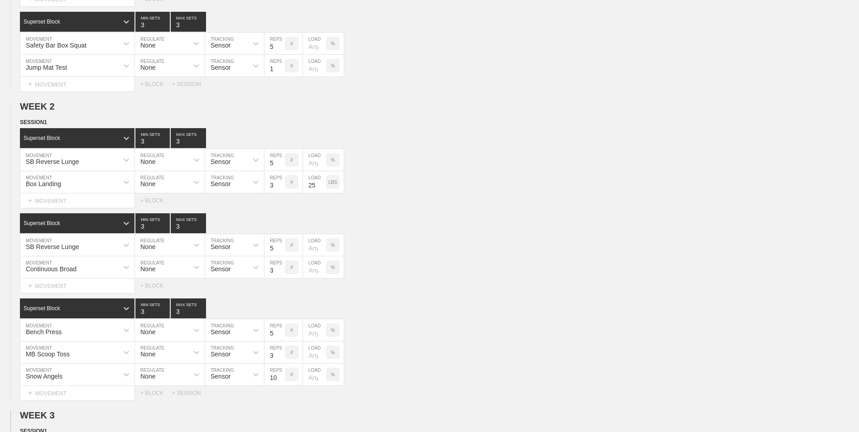
scroll to position [0, 0]
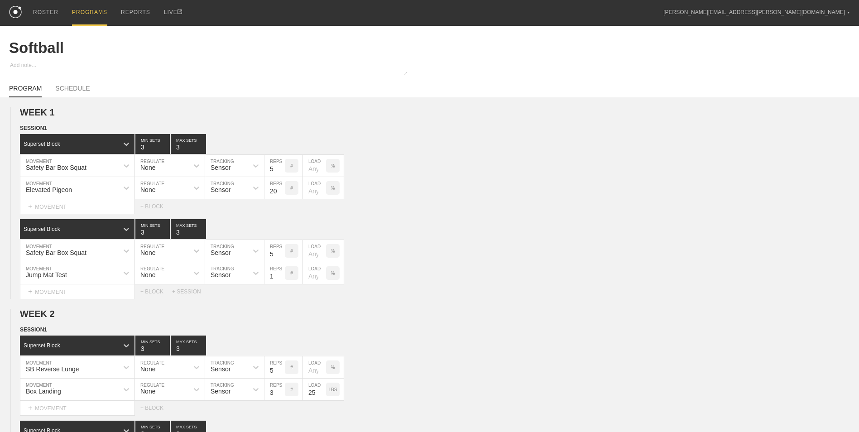
click at [81, 15] on div "PROGRAMS" at bounding box center [89, 13] width 35 height 26
